Goal: Task Accomplishment & Management: Manage account settings

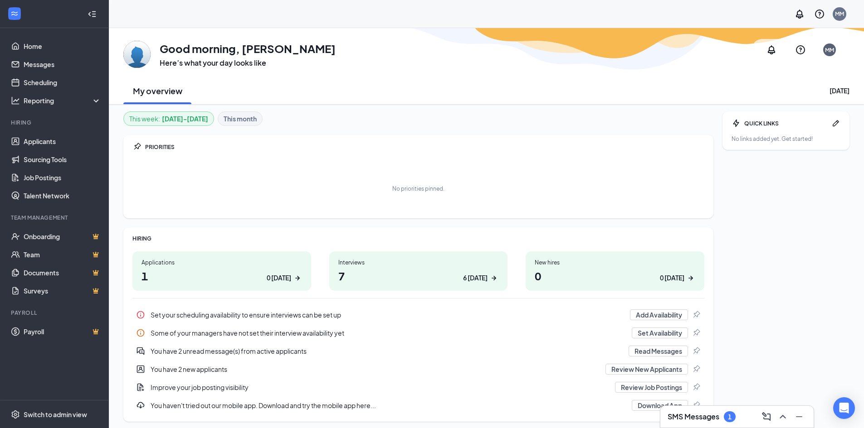
click at [271, 168] on div "No priorities pinned." at bounding box center [418, 188] width 572 height 45
click at [393, 280] on h1 "7 6 today" at bounding box center [418, 275] width 160 height 15
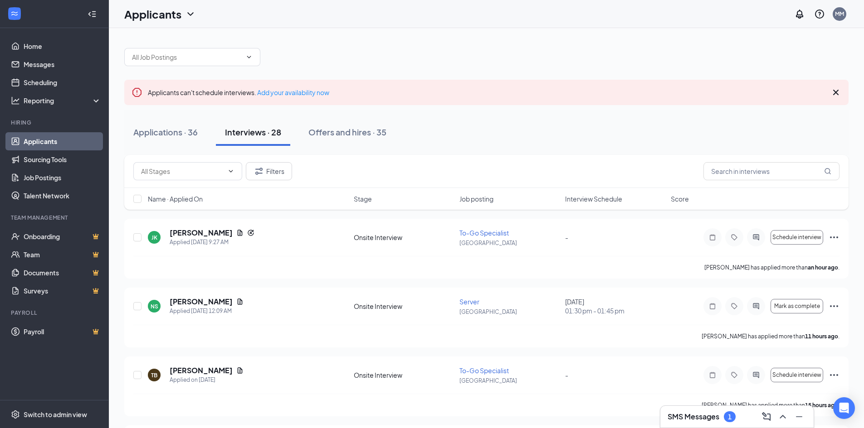
click at [606, 204] on div "Name · Applied On Stage Job posting Interview Schedule Score" at bounding box center [486, 199] width 724 height 22
click at [605, 199] on span "Interview Schedule" at bounding box center [593, 198] width 57 height 9
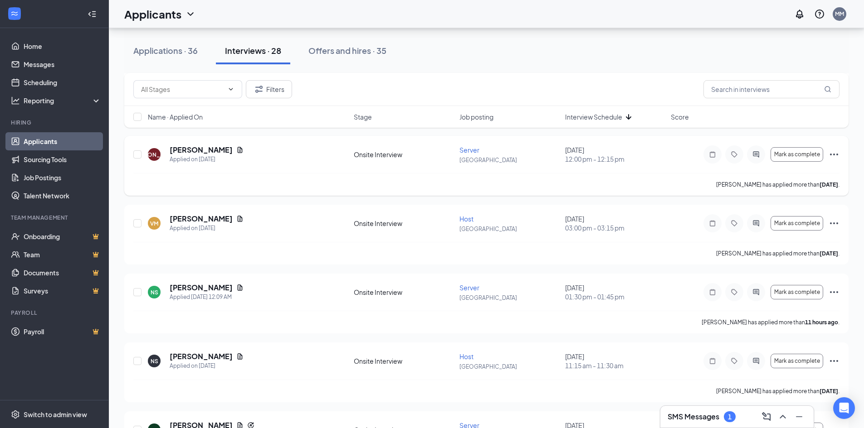
scroll to position [242, 0]
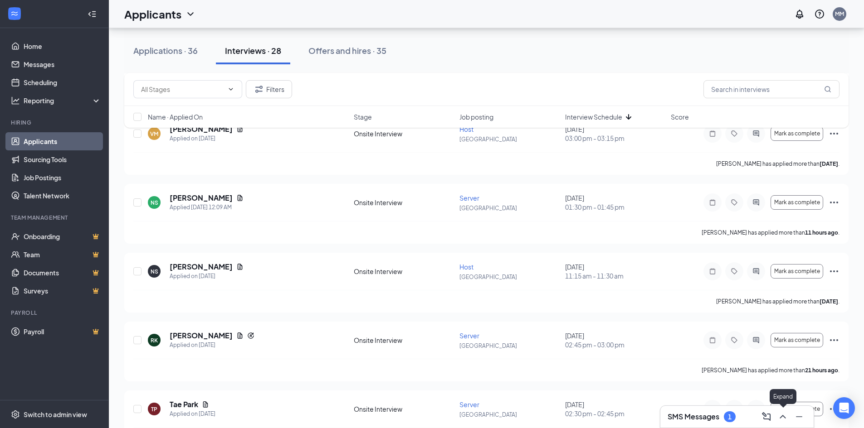
click at [778, 419] on icon "ChevronUp" at bounding box center [782, 417] width 11 height 11
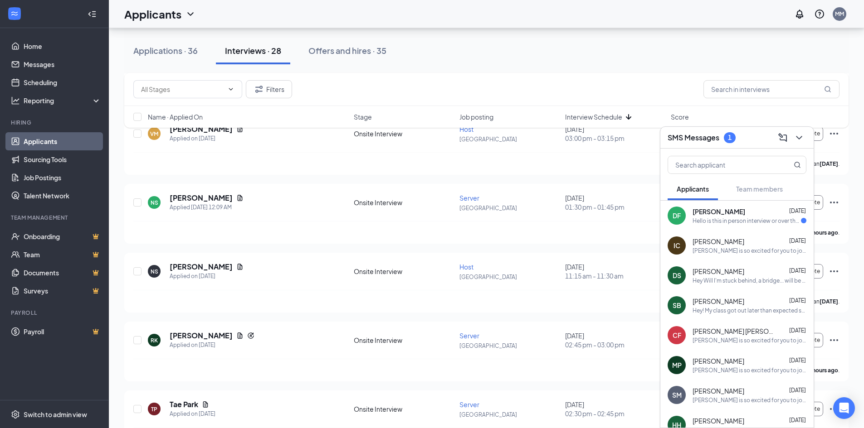
click at [722, 223] on div "Hello is this in person interview or over the phone" at bounding box center [746, 221] width 108 height 8
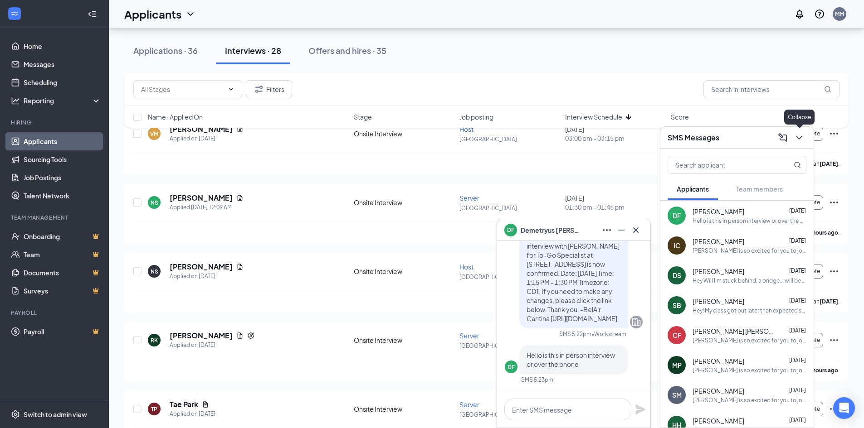
click at [797, 140] on icon "ChevronDown" at bounding box center [798, 137] width 11 height 11
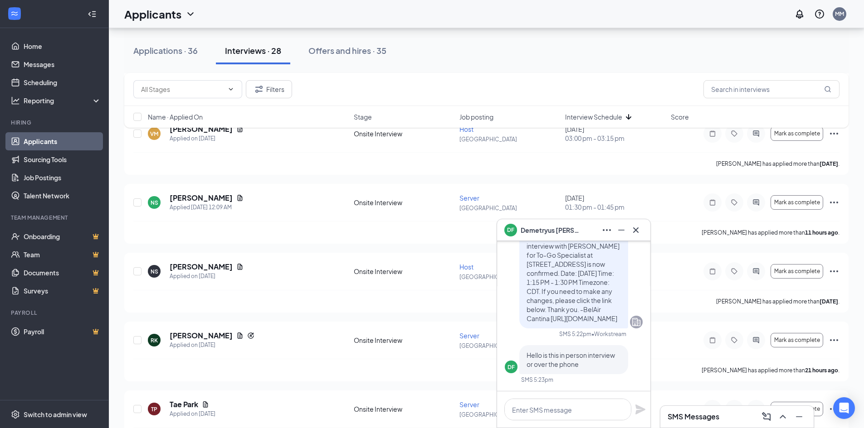
click at [643, 228] on div "DF Demetryus Freeman" at bounding box center [573, 230] width 153 height 22
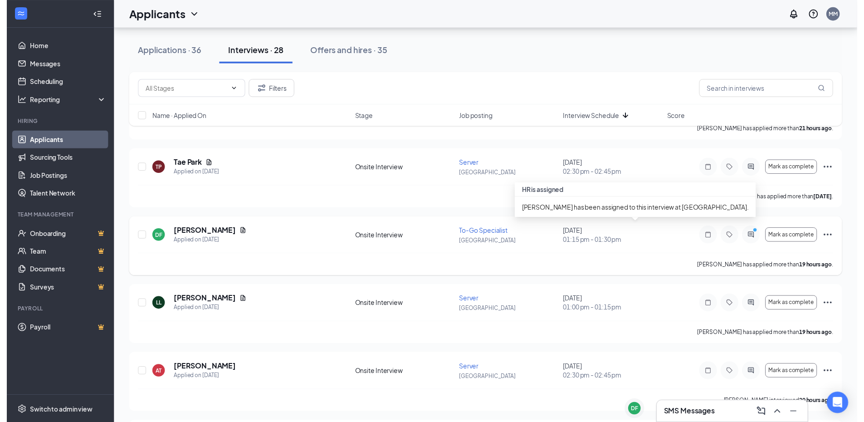
scroll to position [544, 0]
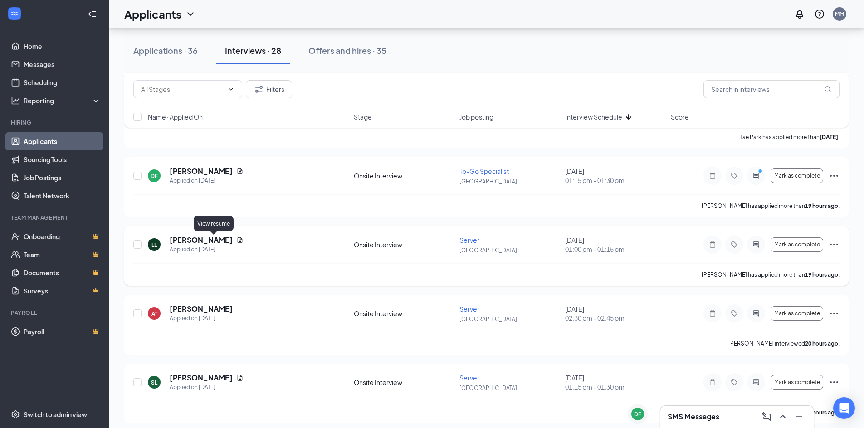
click at [236, 242] on icon "Document" at bounding box center [239, 240] width 7 height 7
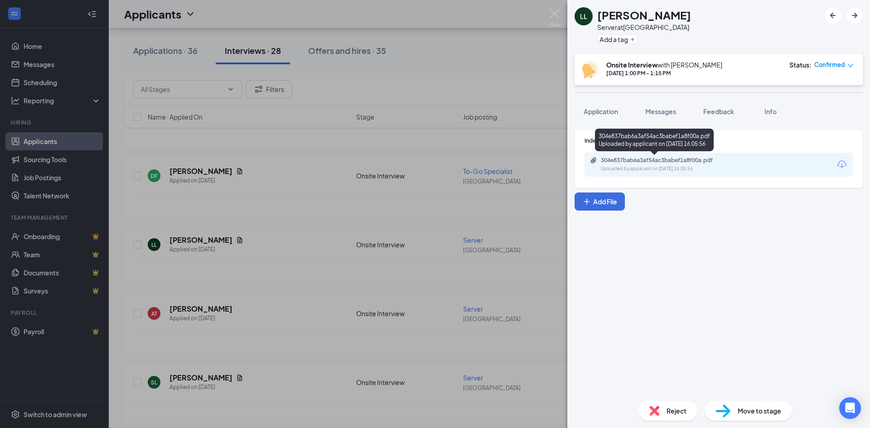
click at [719, 161] on div "304e837bab6a3af54ac3babef1a8f00a.pdf" at bounding box center [664, 160] width 127 height 7
click at [315, 282] on div "LL Liya Lopez Server at Water Street Add a tag Onsite Interview with Justin Gaa…" at bounding box center [435, 214] width 870 height 428
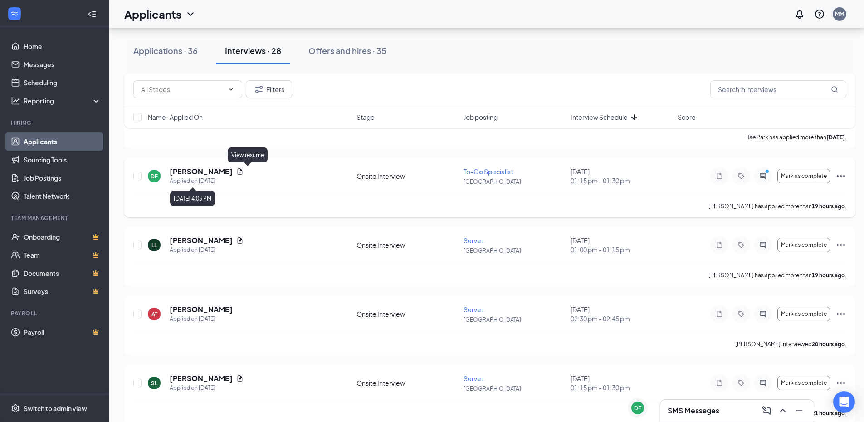
click at [243, 167] on div "Demetryus Freeman" at bounding box center [207, 171] width 74 height 10
click at [243, 170] on icon "Document" at bounding box center [240, 171] width 5 height 6
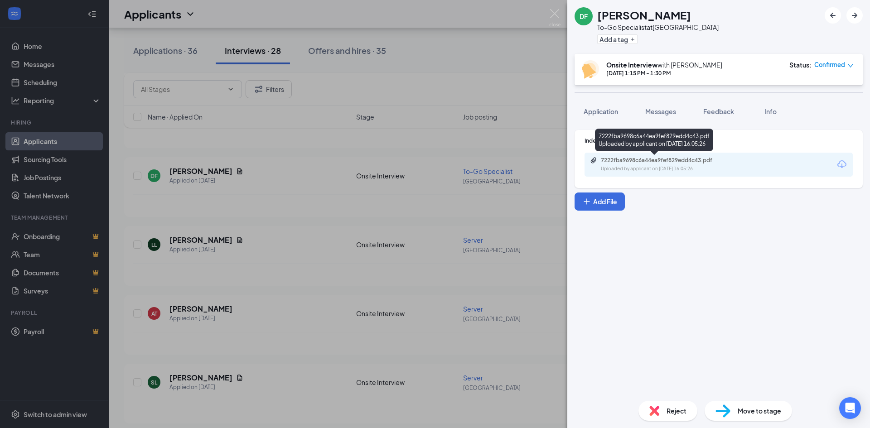
click at [649, 165] on div "7222fba9698c6a44ea9fef829edd4c43.pdf Uploaded by applicant on Sep 15, 2025 at 1…" at bounding box center [663, 165] width 147 height 16
click at [351, 267] on div "DF Demetryus Freeman To-Go Specialist at Water Street Add a tag Onsite Intervie…" at bounding box center [435, 214] width 870 height 428
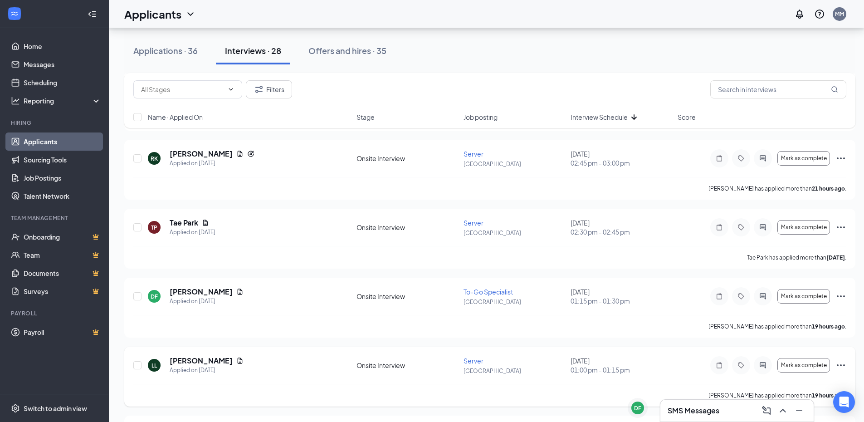
scroll to position [423, 0]
click at [236, 155] on icon "Document" at bounding box center [239, 154] width 7 height 7
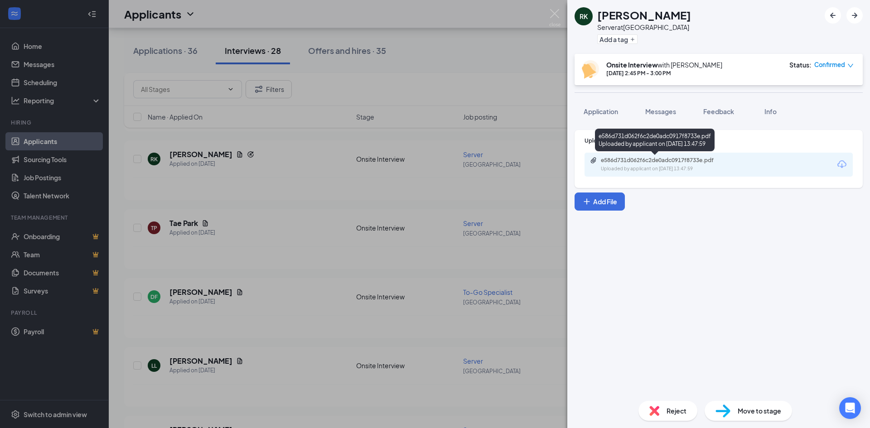
click at [646, 165] on div "e586d731d062f6c2de0adc0917f8733e.pdf Uploaded by applicant on Sep 15, 2025 at 1…" at bounding box center [663, 165] width 147 height 16
click at [408, 237] on div "RK Roxie Kilbourn Server at Water Street Add a tag Onsite Interview with Justin…" at bounding box center [435, 214] width 870 height 428
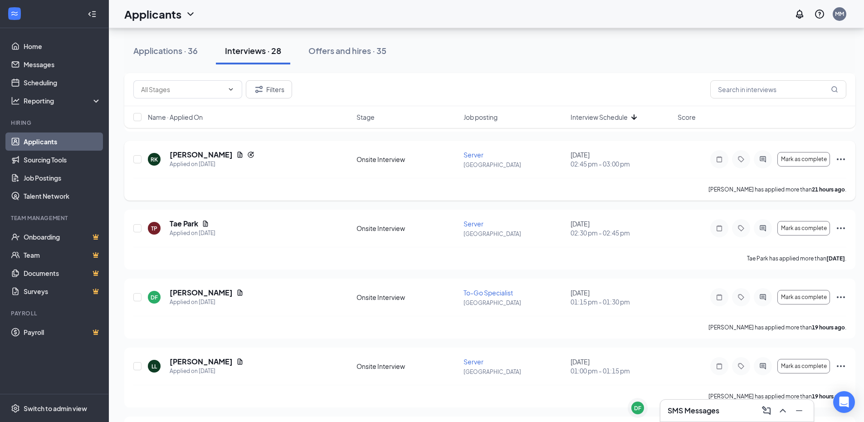
click at [839, 160] on icon "Ellipses" at bounding box center [840, 159] width 11 height 11
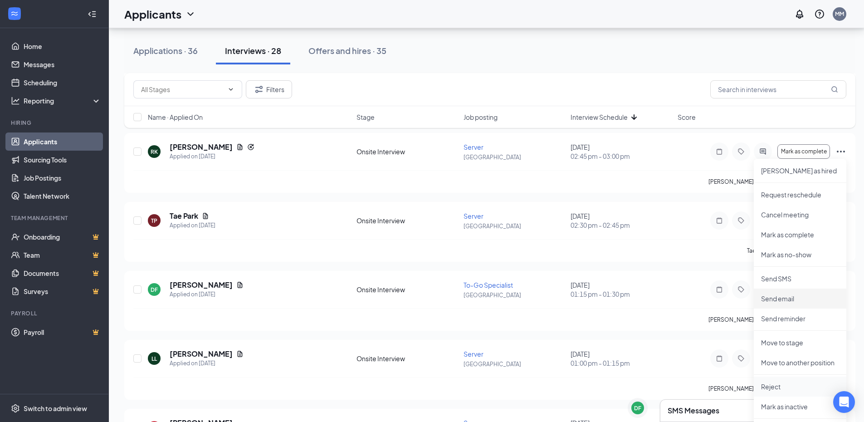
scroll to position [438, 0]
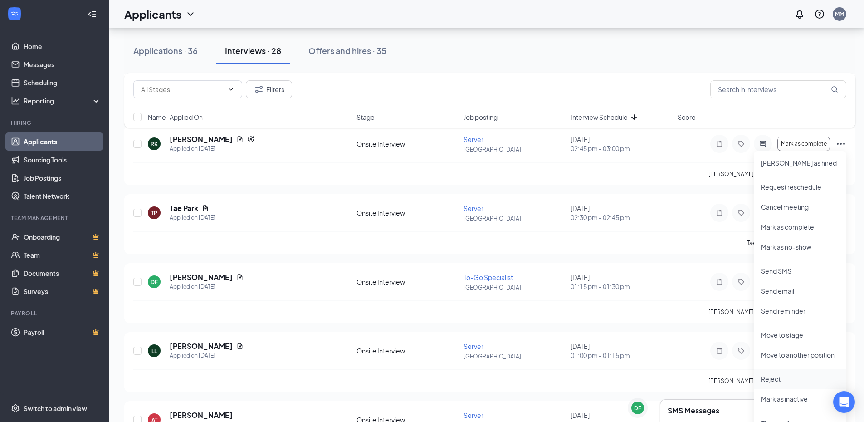
click at [780, 381] on p "Reject" at bounding box center [800, 378] width 78 height 9
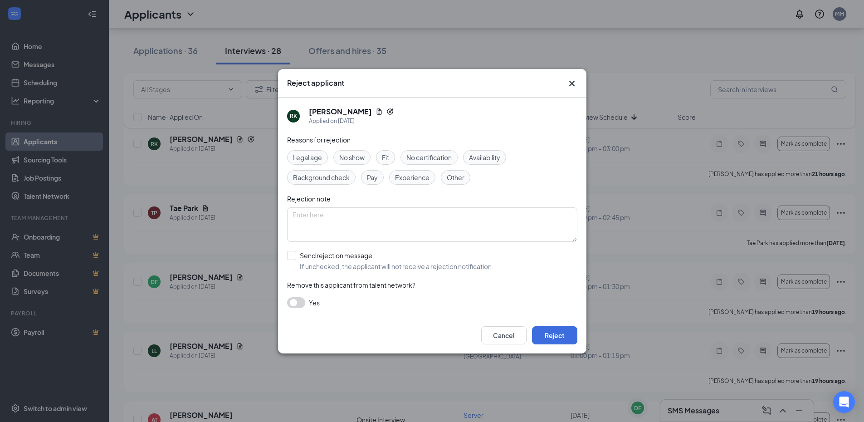
click at [428, 180] on span "Experience" at bounding box center [412, 177] width 34 height 10
click at [295, 257] on input "Send rejection message If unchecked, the applicant will not receive a rejection…" at bounding box center [390, 261] width 206 height 20
checkbox input "true"
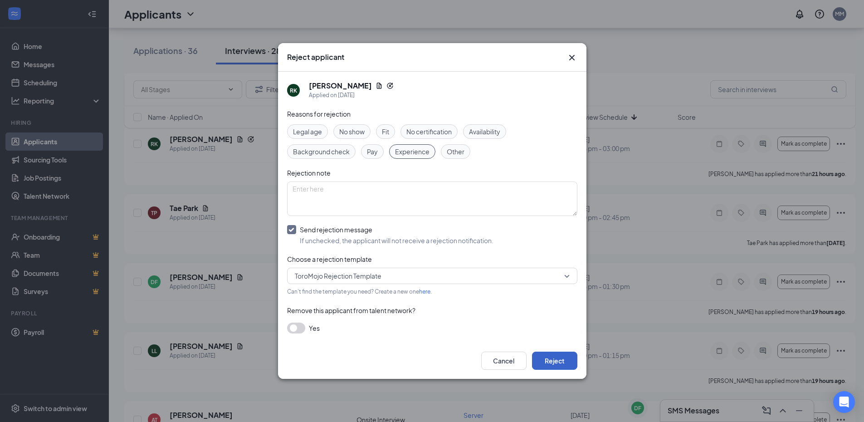
click at [559, 355] on button "Reject" at bounding box center [554, 360] width 45 height 18
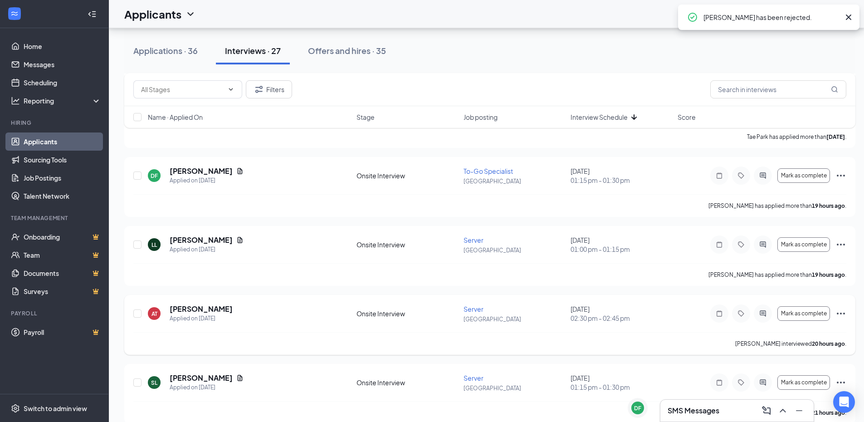
scroll to position [468, 0]
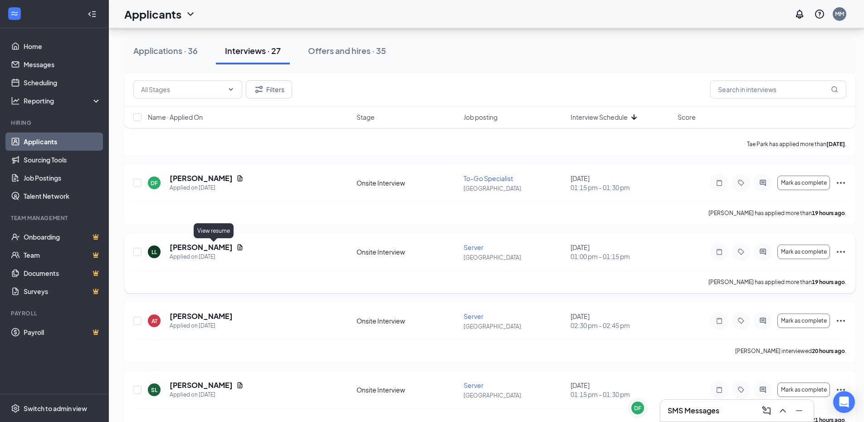
click at [236, 245] on icon "Document" at bounding box center [239, 246] width 7 height 7
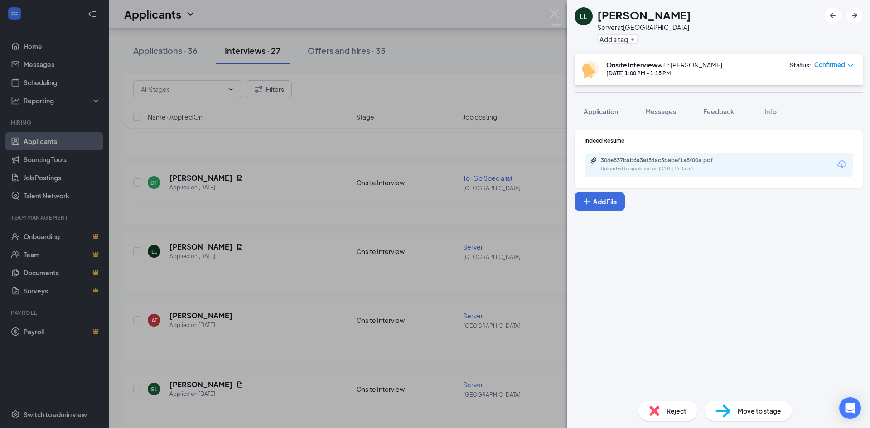
click at [275, 281] on div "LL Liya Lopez Server at Water Street Add a tag Onsite Interview with Justin Gaa…" at bounding box center [435, 214] width 870 height 428
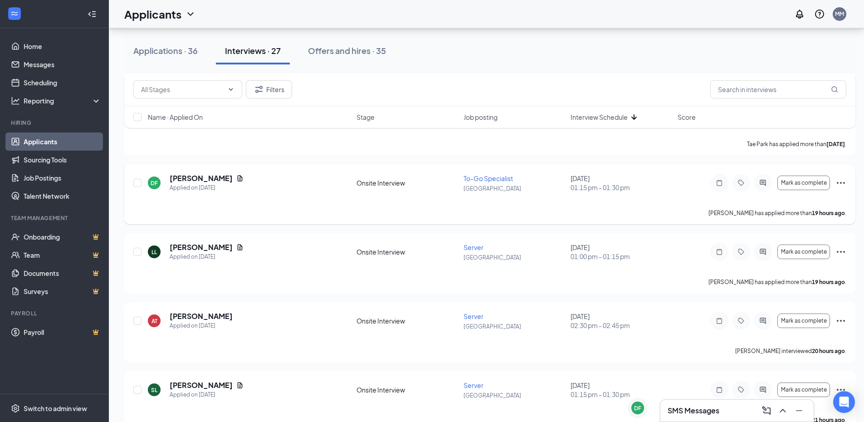
click at [839, 180] on icon "Ellipses" at bounding box center [840, 182] width 11 height 11
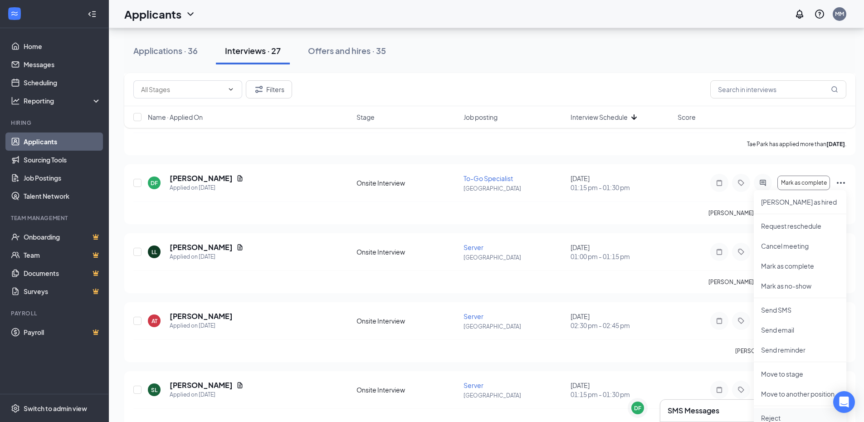
click at [772, 413] on p "Reject" at bounding box center [800, 417] width 78 height 9
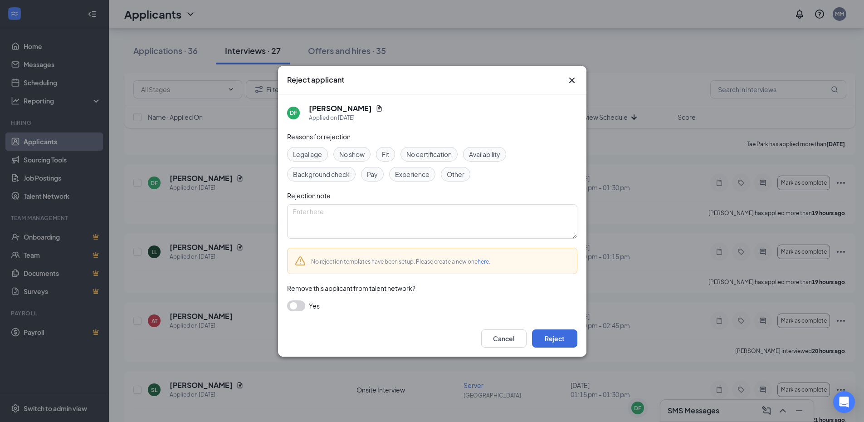
drag, startPoint x: 436, startPoint y: 176, endPoint x: 431, endPoint y: 176, distance: 5.0
click at [434, 176] on div "Legal age No show Fit No certification Availability Background check Pay Experi…" at bounding box center [432, 164] width 290 height 34
click at [419, 176] on span "Experience" at bounding box center [412, 174] width 34 height 10
click at [558, 341] on button "Reject" at bounding box center [554, 338] width 45 height 18
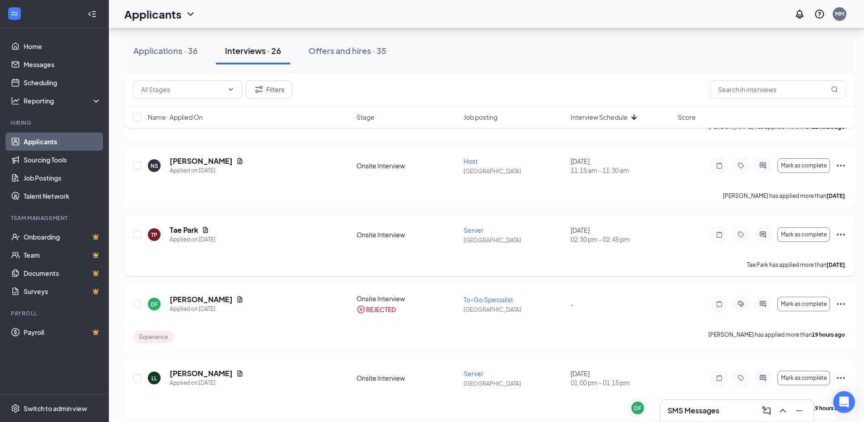
scroll to position [332, 0]
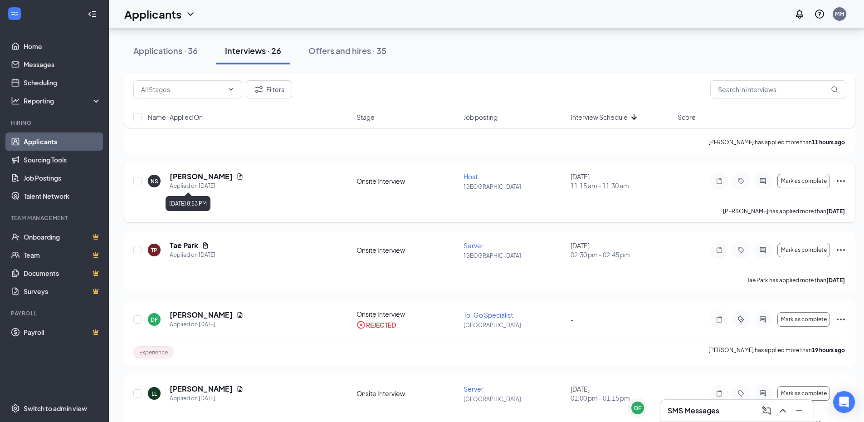
click at [239, 178] on icon "Document" at bounding box center [240, 176] width 5 height 6
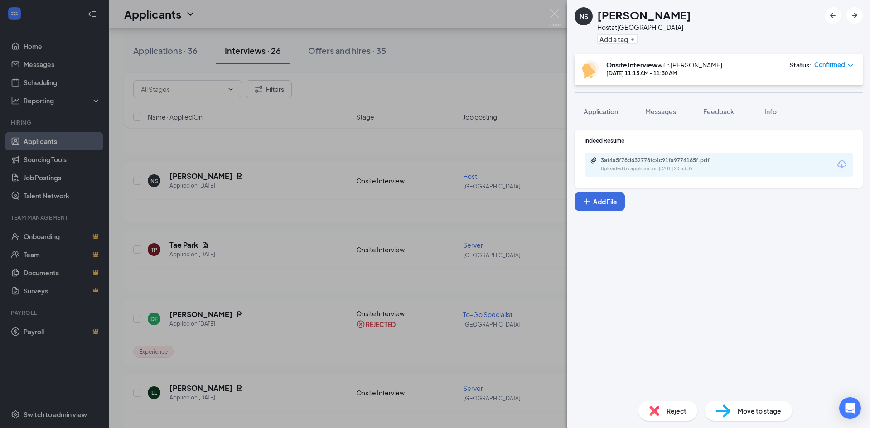
click at [660, 151] on div "Indeed Resume 3af4a5f78d632778fc4c91fa9774165f.pdf Uploaded by applicant on Sep…" at bounding box center [719, 157] width 268 height 40
click at [660, 160] on div "3af4a5f78d632778fc4c91fa9774165f.pdf" at bounding box center [664, 160] width 127 height 7
click at [319, 232] on div "NS Natalie Schneider Host at Water Street Add a tag Onsite Interview with Justi…" at bounding box center [435, 214] width 870 height 428
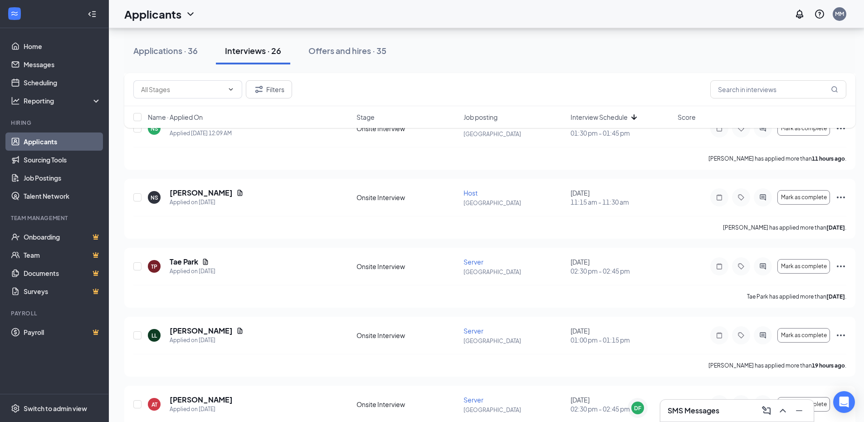
scroll to position [287, 0]
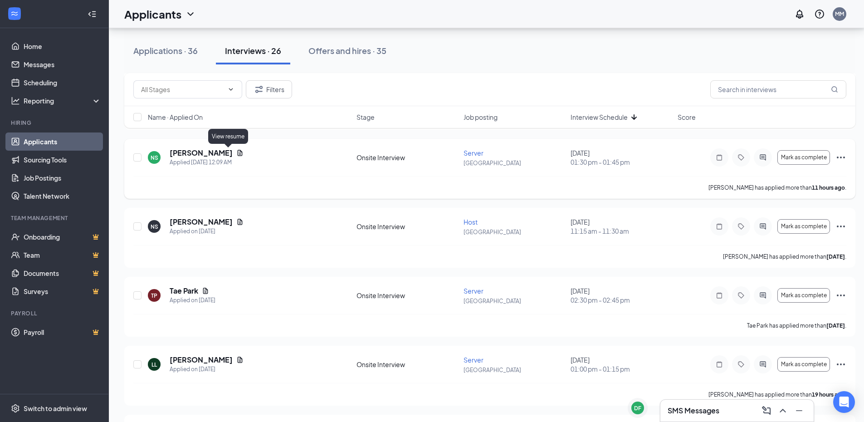
click at [236, 152] on icon "Document" at bounding box center [239, 152] width 7 height 7
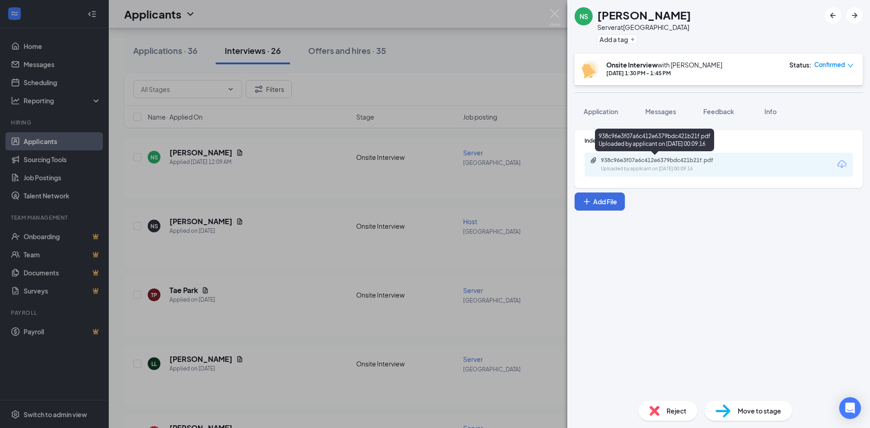
click at [672, 161] on div "938c96e3f07a6c412e6379bdc421b21f.pdf" at bounding box center [664, 160] width 127 height 7
click at [393, 210] on div "NS Nicholas Spain Server at Water Street Add a tag Onsite Interview with Justin…" at bounding box center [435, 214] width 870 height 428
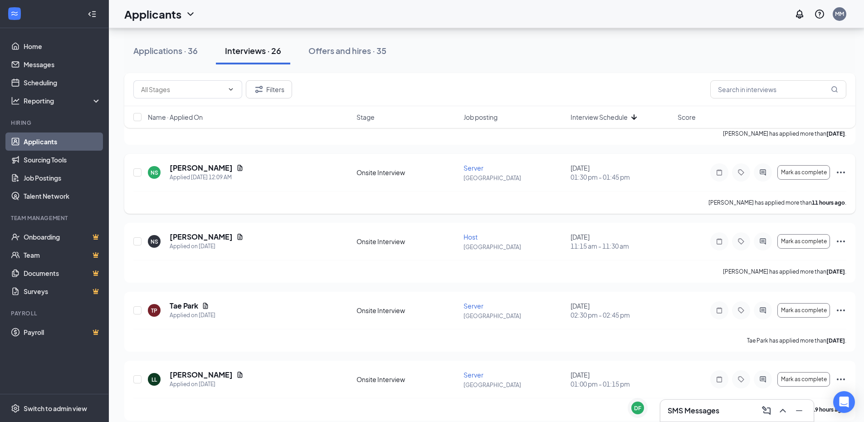
scroll to position [257, 0]
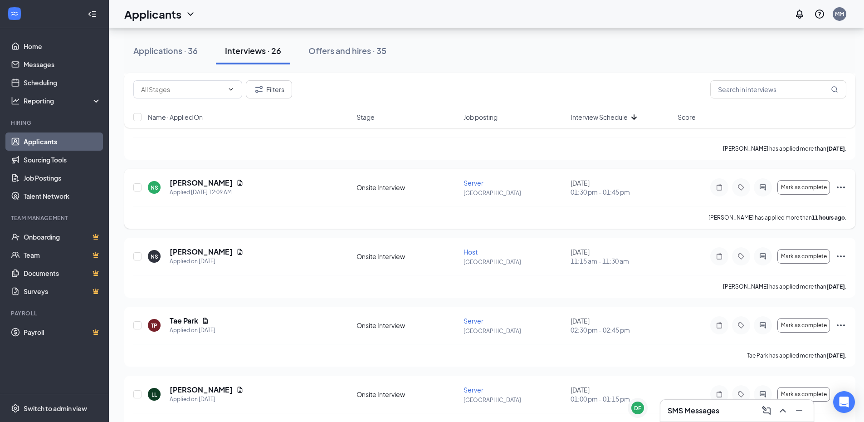
click at [841, 184] on icon "Ellipses" at bounding box center [840, 187] width 11 height 11
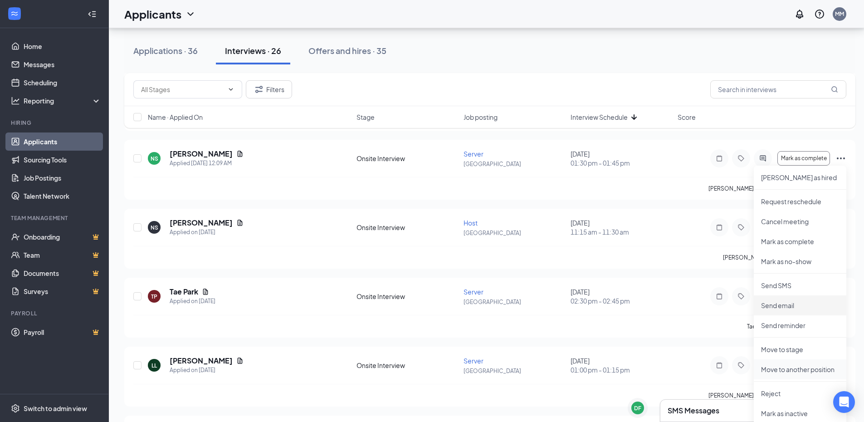
scroll to position [287, 0]
click at [778, 395] on p "Reject" at bounding box center [800, 392] width 78 height 9
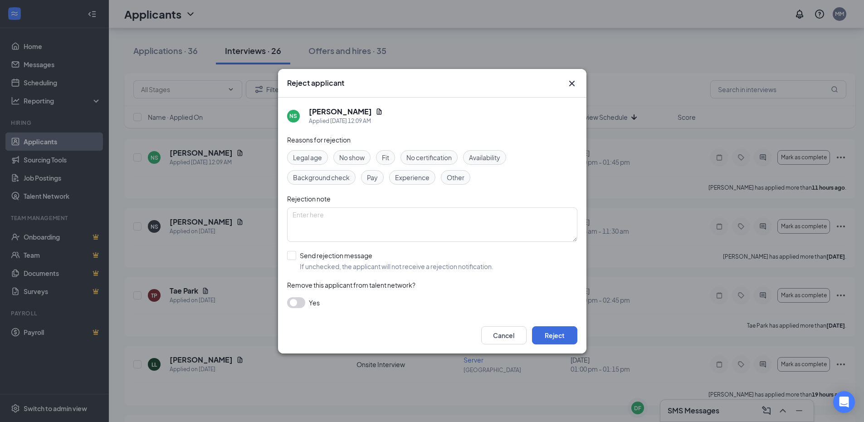
click at [430, 177] on div "Experience" at bounding box center [412, 177] width 46 height 15
click at [299, 260] on input "Send rejection message If unchecked, the applicant will not receive a rejection…" at bounding box center [390, 261] width 206 height 20
checkbox input "true"
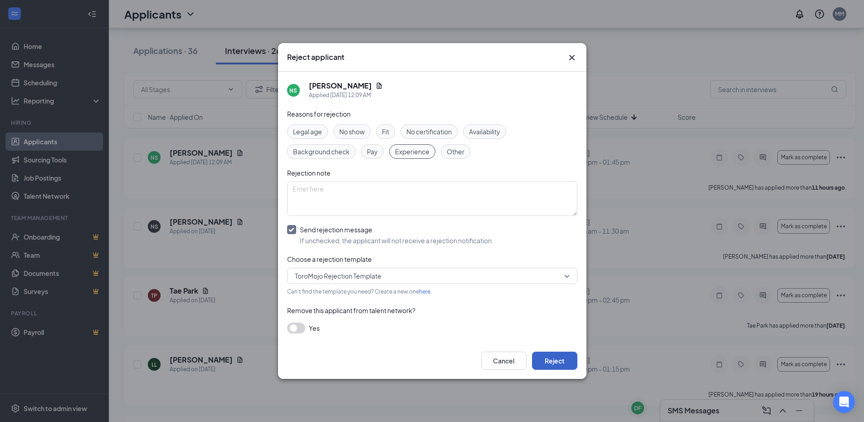
click at [568, 358] on button "Reject" at bounding box center [554, 360] width 45 height 18
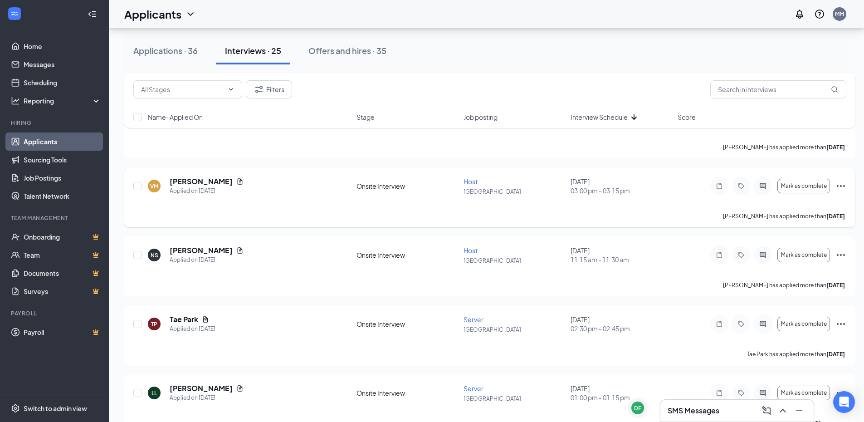
scroll to position [181, 0]
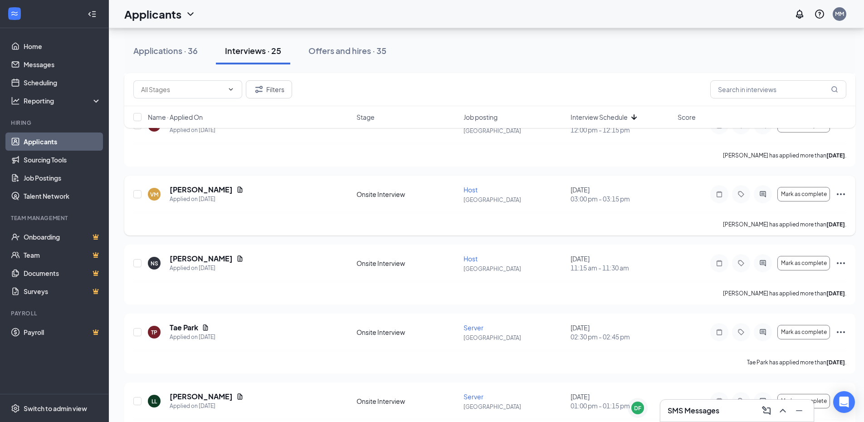
click at [243, 190] on div "Vivian Monroe-kane" at bounding box center [207, 190] width 74 height 10
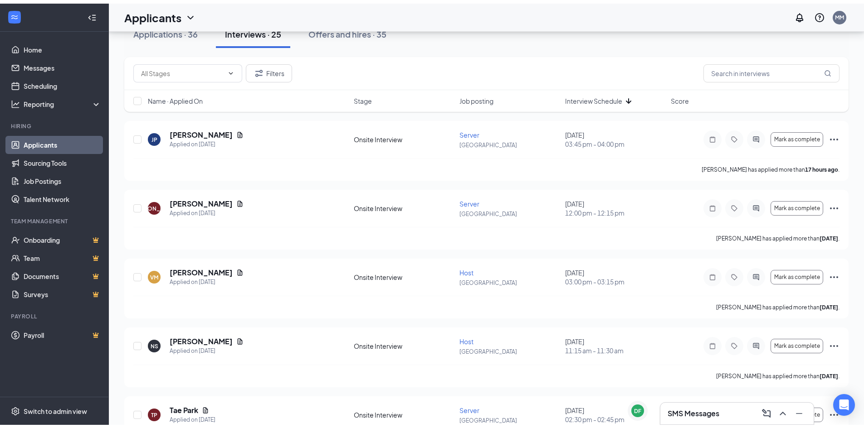
scroll to position [45, 0]
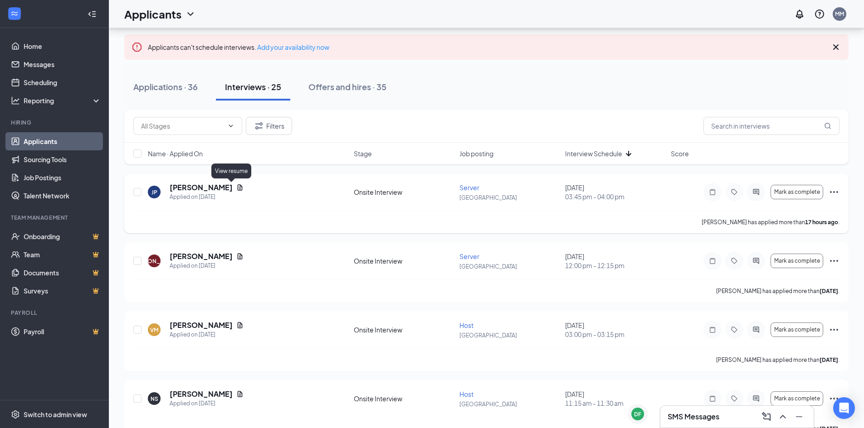
click at [238, 188] on icon "Document" at bounding box center [240, 188] width 5 height 6
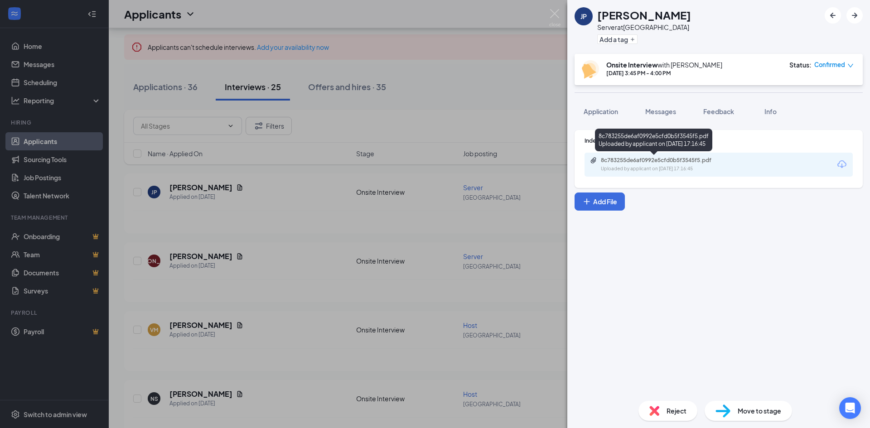
click at [666, 170] on div "Uploaded by applicant on Sep 15, 2025 at 17:16:45" at bounding box center [669, 168] width 136 height 7
click at [200, 288] on div "JP Jai’Onna Parker Server at Water Street Add a tag Onsite Interview with Justi…" at bounding box center [435, 214] width 870 height 428
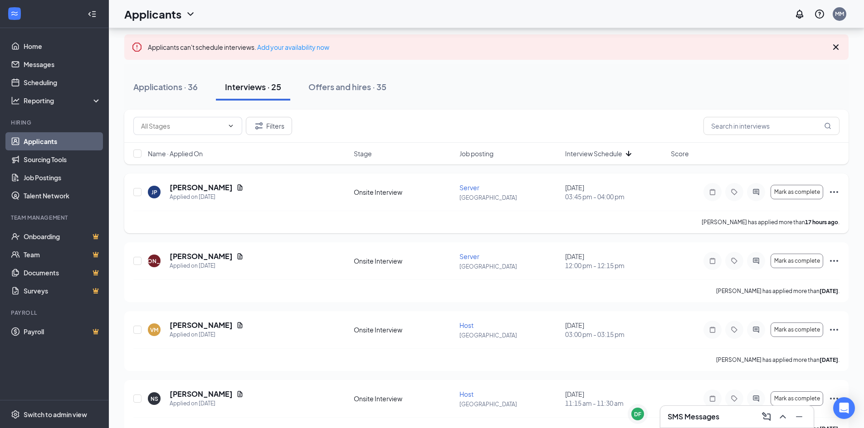
click at [829, 190] on icon "Ellipses" at bounding box center [833, 192] width 11 height 11
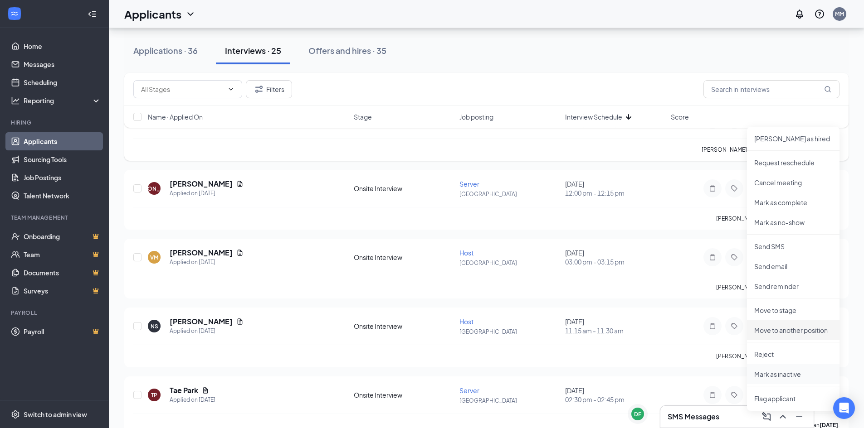
scroll to position [136, 0]
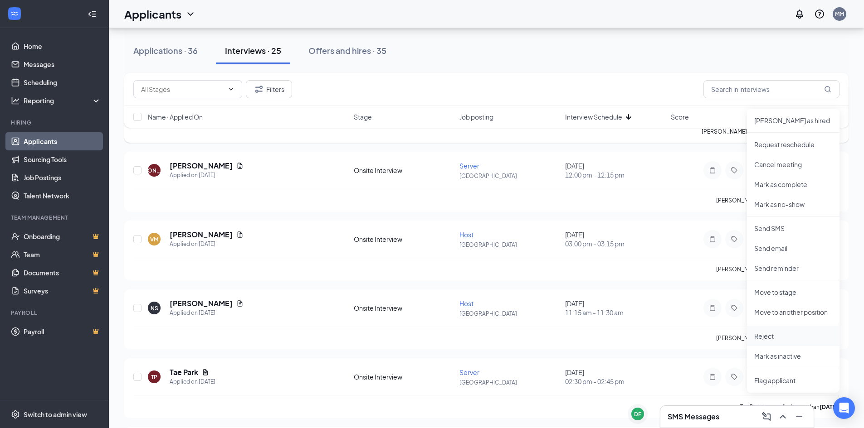
click at [768, 336] on p "Reject" at bounding box center [793, 336] width 78 height 9
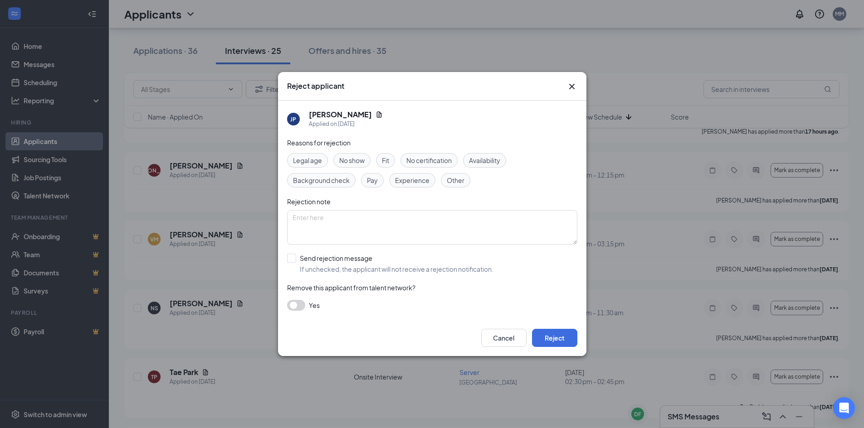
click at [574, 85] on icon "Cross" at bounding box center [571, 86] width 11 height 11
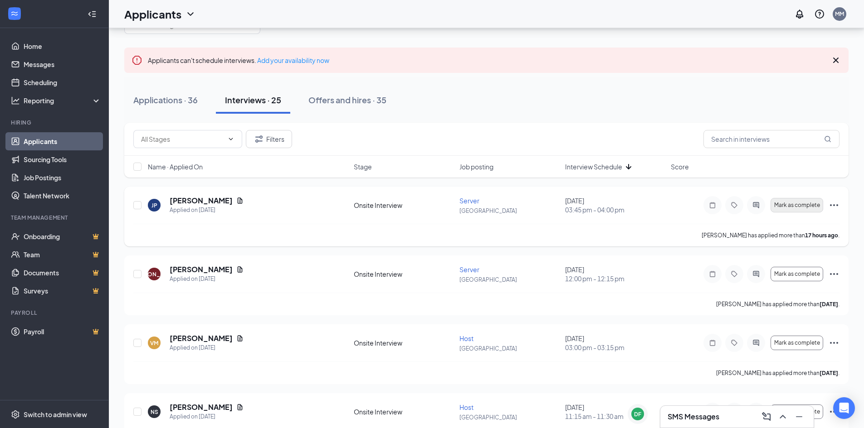
scroll to position [30, 0]
click at [830, 205] on icon "Ellipses" at bounding box center [833, 207] width 11 height 11
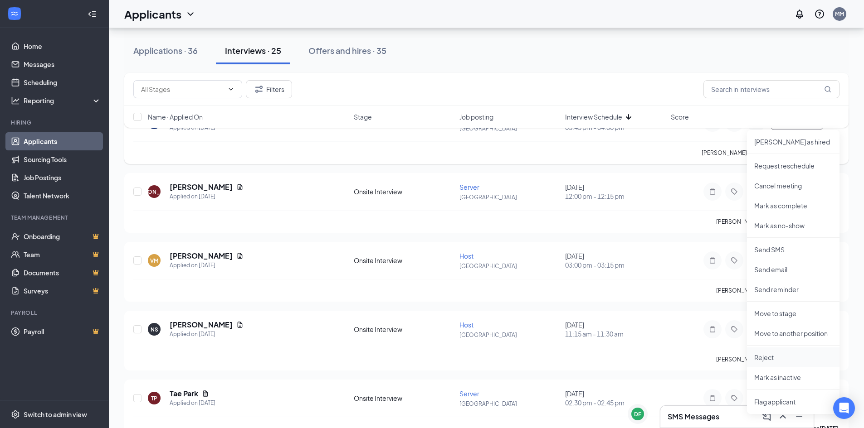
scroll to position [121, 0]
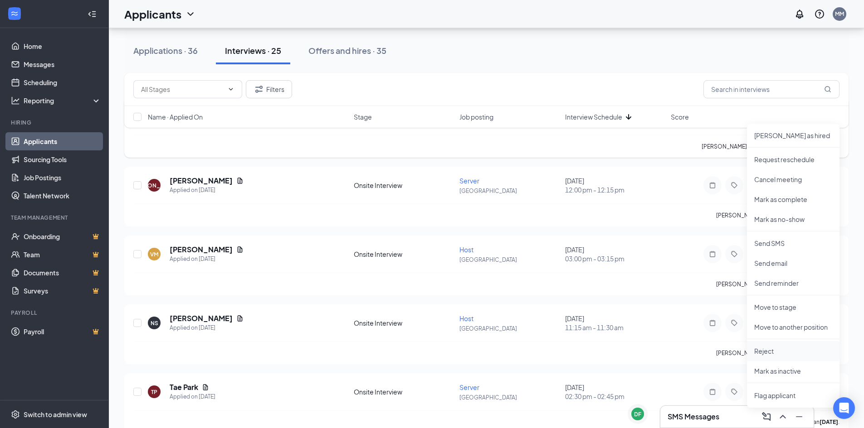
click at [795, 351] on p "Reject" at bounding box center [793, 351] width 78 height 9
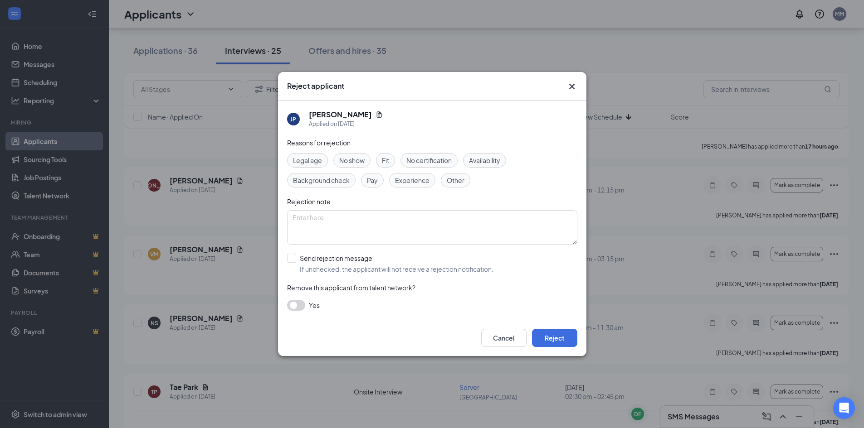
click at [425, 178] on span "Experience" at bounding box center [412, 180] width 34 height 10
click at [291, 261] on input "Send rejection message If unchecked, the applicant will not receive a rejection…" at bounding box center [390, 264] width 206 height 20
checkbox input "true"
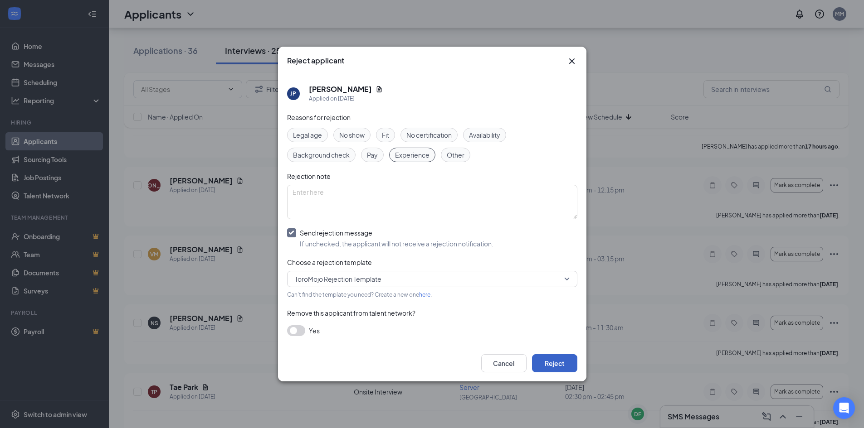
click at [573, 364] on button "Reject" at bounding box center [554, 364] width 45 height 18
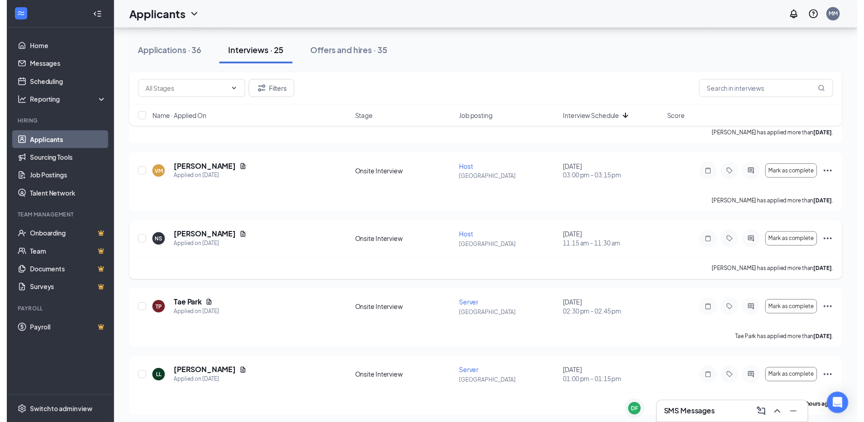
scroll to position [212, 0]
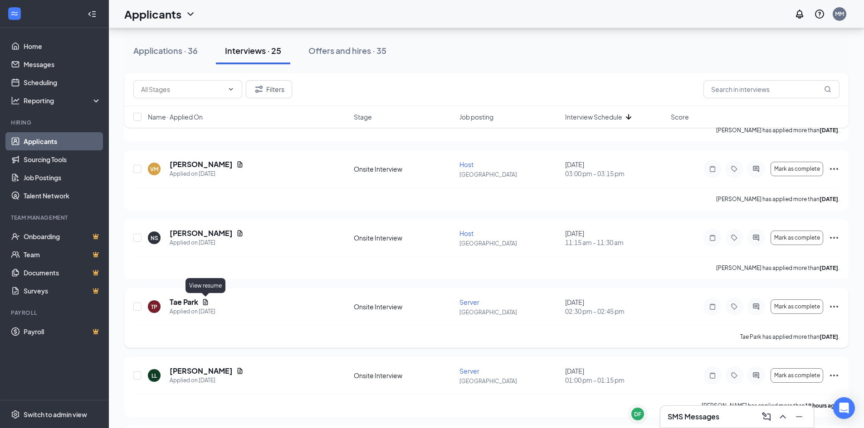
click at [207, 301] on icon "Document" at bounding box center [205, 302] width 5 height 6
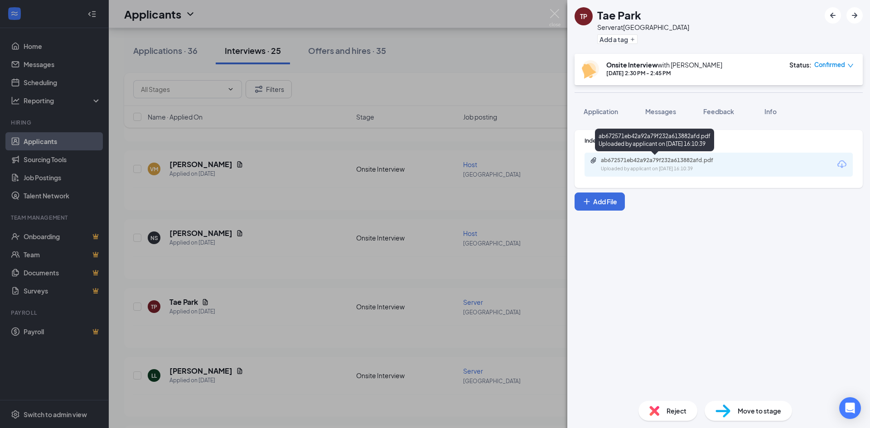
click at [681, 164] on div "ab672571eb42a92a79f232a613882afd.pdf" at bounding box center [664, 160] width 127 height 7
click at [312, 253] on div "TP Tae Park Server at Water Street Add a tag Onsite Interview with Justin Gaal …" at bounding box center [435, 214] width 870 height 428
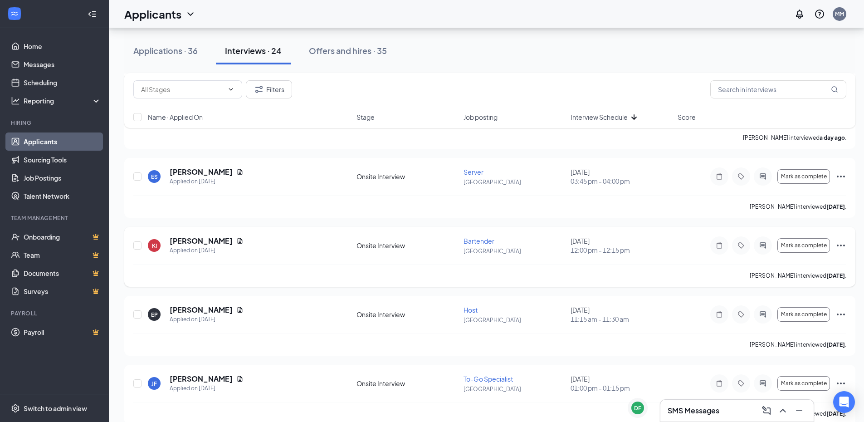
scroll to position [735, 0]
